Goal: Navigation & Orientation: Find specific page/section

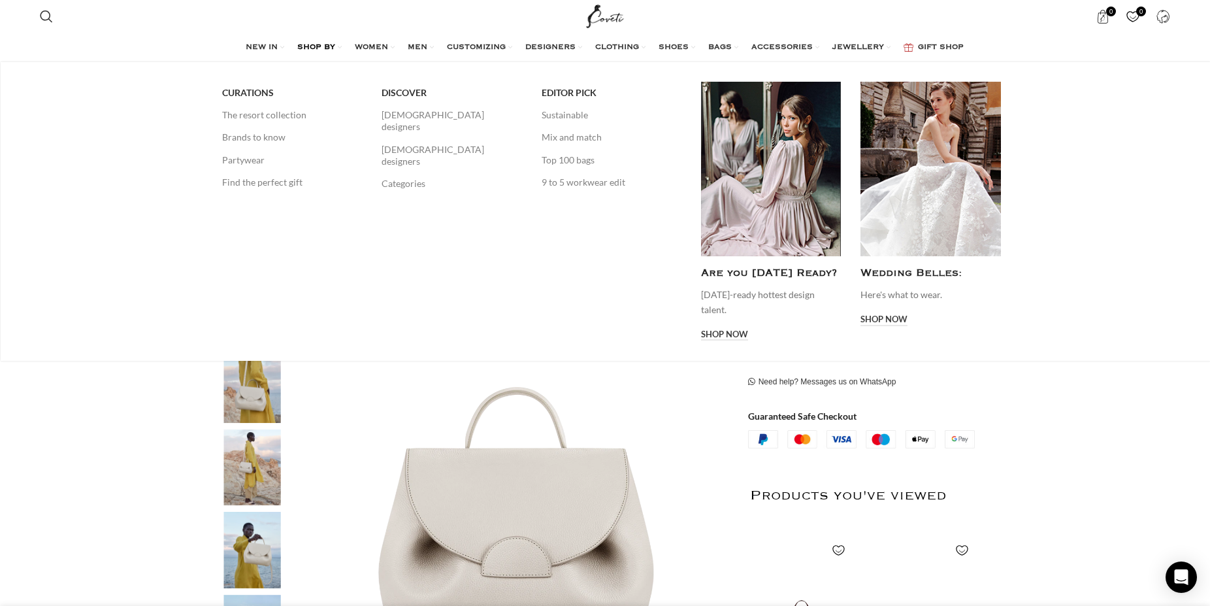
click at [308, 43] on span "SHOP BY" at bounding box center [316, 47] width 38 height 10
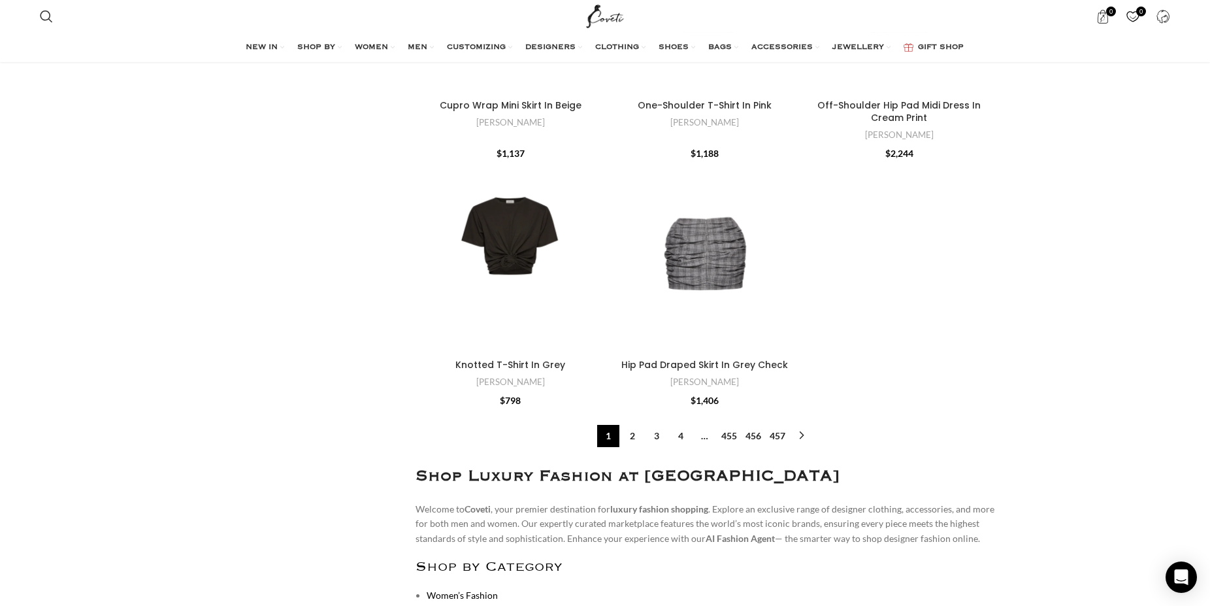
scroll to position [4398, 0]
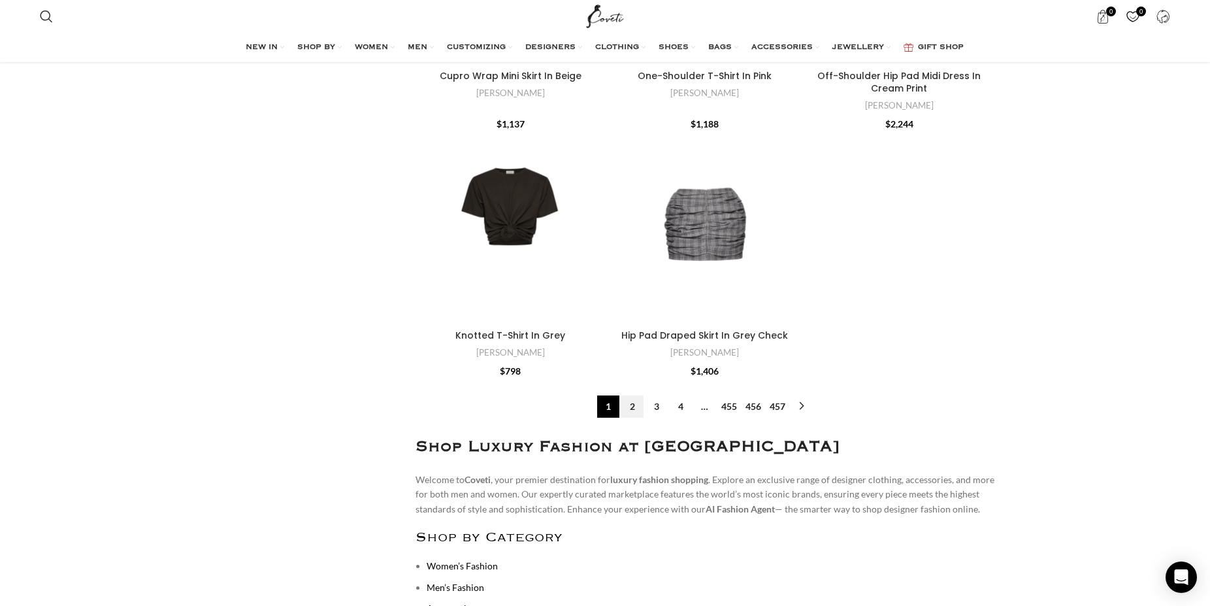
click at [634, 395] on link "2" at bounding box center [632, 406] width 22 height 22
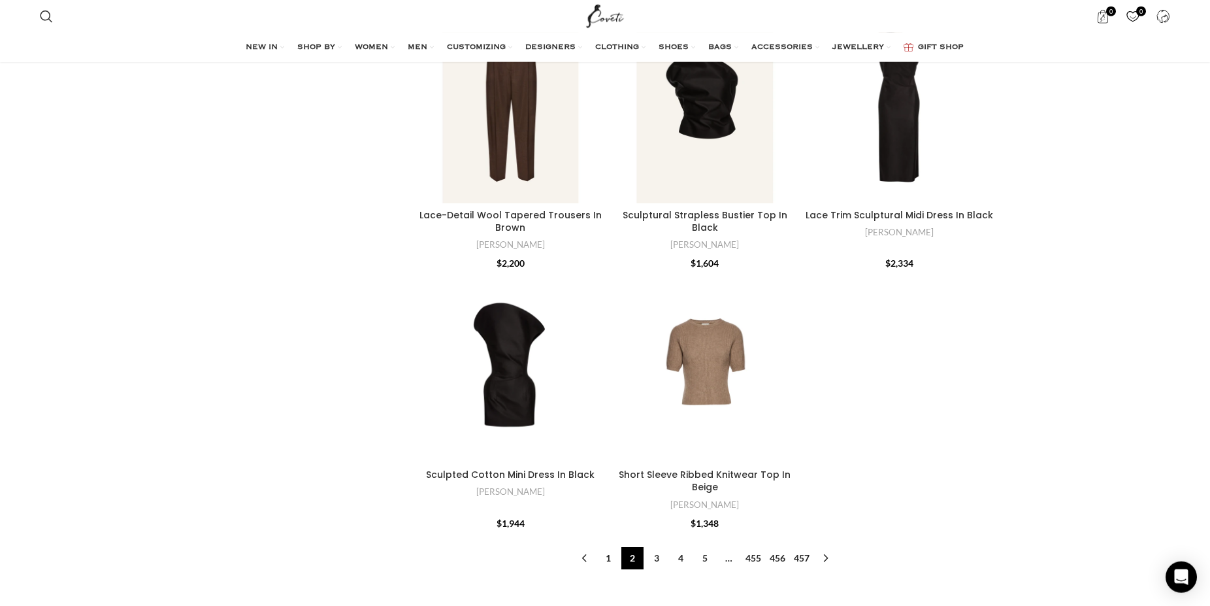
scroll to position [4598, 0]
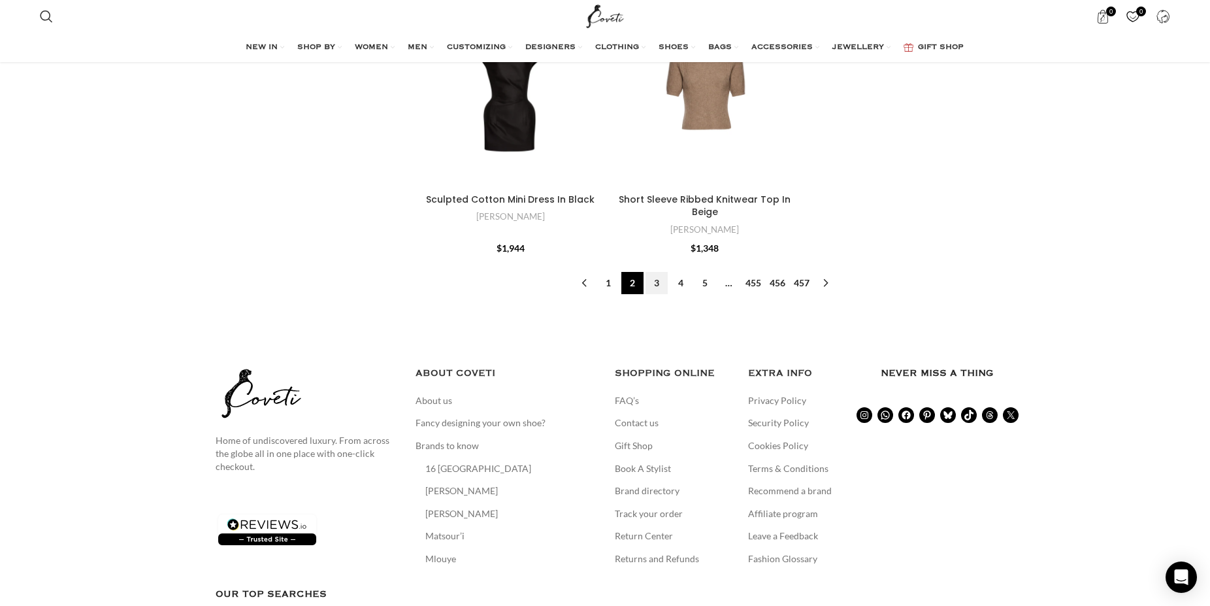
click at [657, 272] on link "3" at bounding box center [656, 283] width 22 height 22
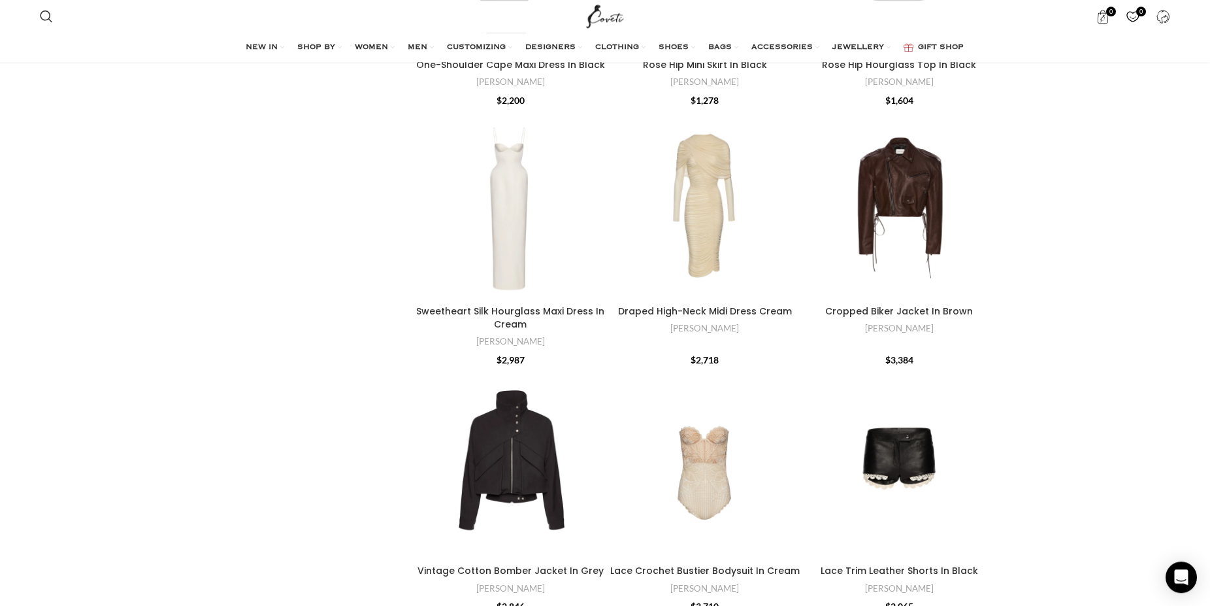
scroll to position [1932, 0]
